Goal: Task Accomplishment & Management: Use online tool/utility

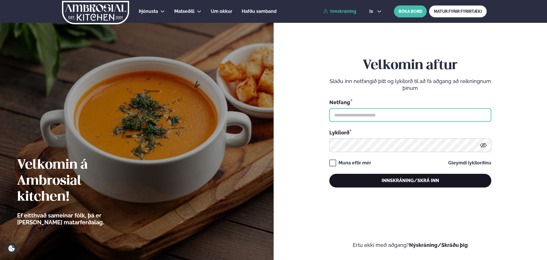
type input "**********"
click at [412, 180] on button "Innskráning/Skrá inn" at bounding box center [410, 181] width 162 height 14
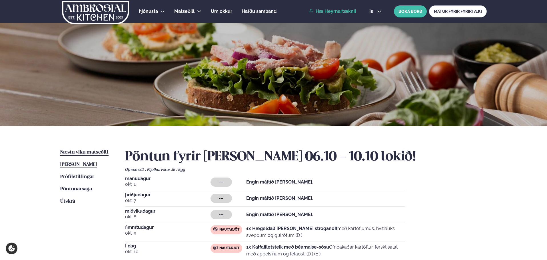
click at [82, 151] on span "Næstu viku matseðill" at bounding box center [84, 152] width 48 height 5
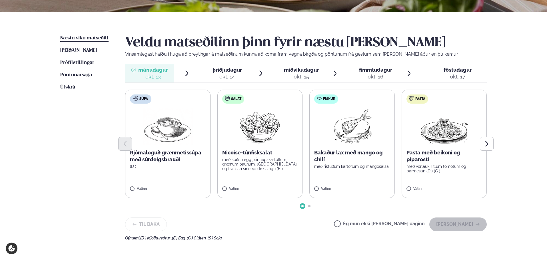
scroll to position [143, 0]
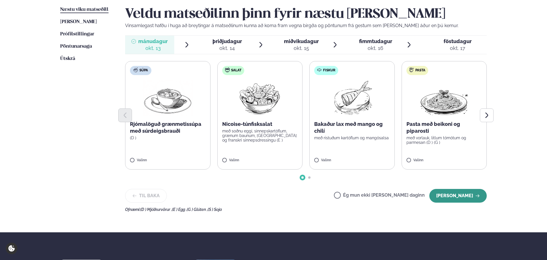
click at [454, 195] on button "[PERSON_NAME]" at bounding box center [457, 196] width 57 height 14
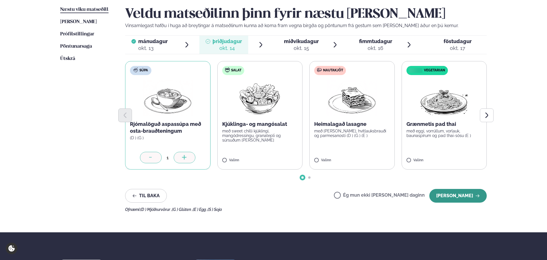
click at [456, 195] on button "[PERSON_NAME]" at bounding box center [457, 196] width 57 height 14
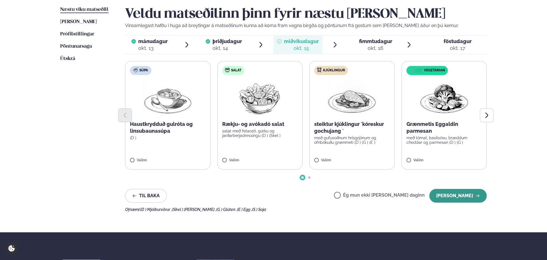
click at [459, 196] on button "[PERSON_NAME]" at bounding box center [457, 196] width 57 height 14
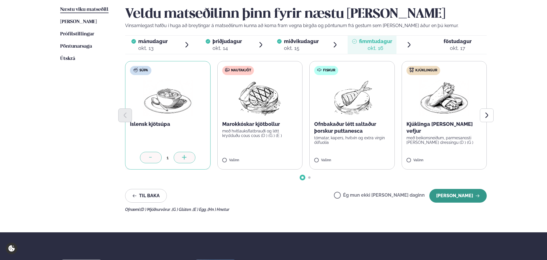
click at [458, 197] on button "[PERSON_NAME]" at bounding box center [457, 196] width 57 height 14
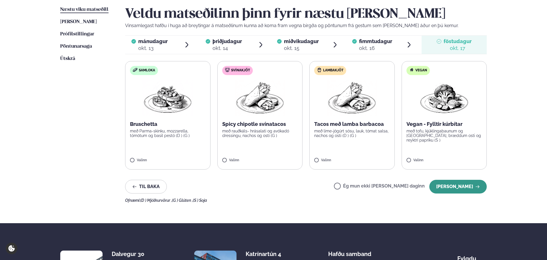
click at [460, 185] on button "[PERSON_NAME]" at bounding box center [457, 187] width 57 height 14
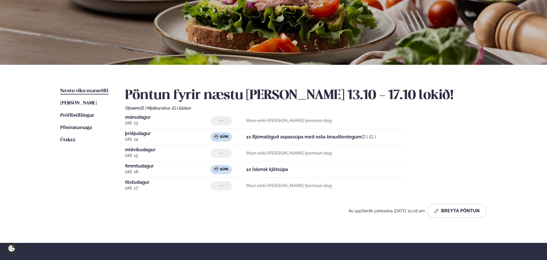
scroll to position [29, 0]
